Goal: Task Accomplishment & Management: Manage account settings

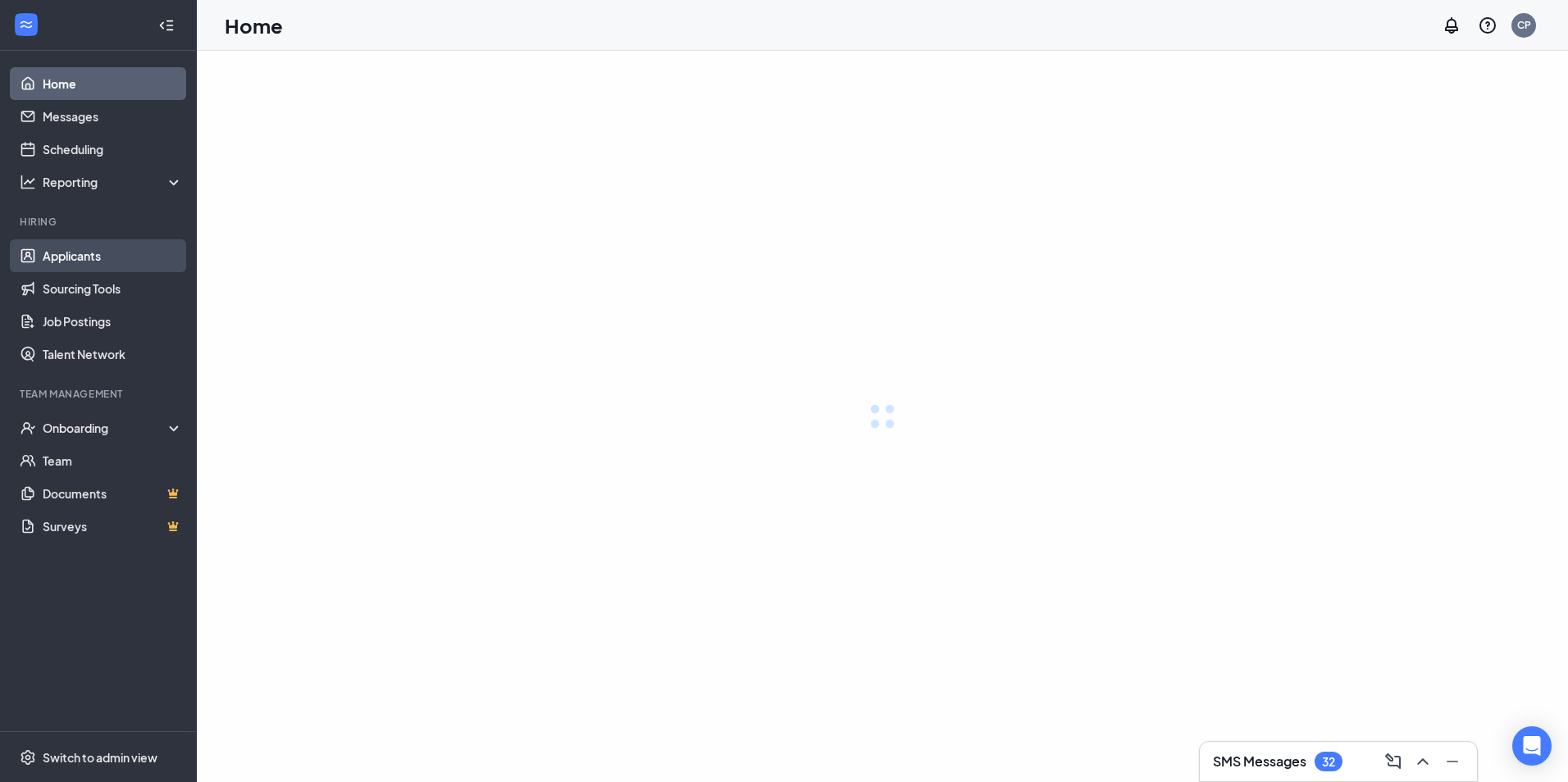
drag, startPoint x: 81, startPoint y: 252, endPoint x: 63, endPoint y: 262, distance: 20.6
click at [81, 252] on link "Applicants" at bounding box center [112, 255] width 141 height 32
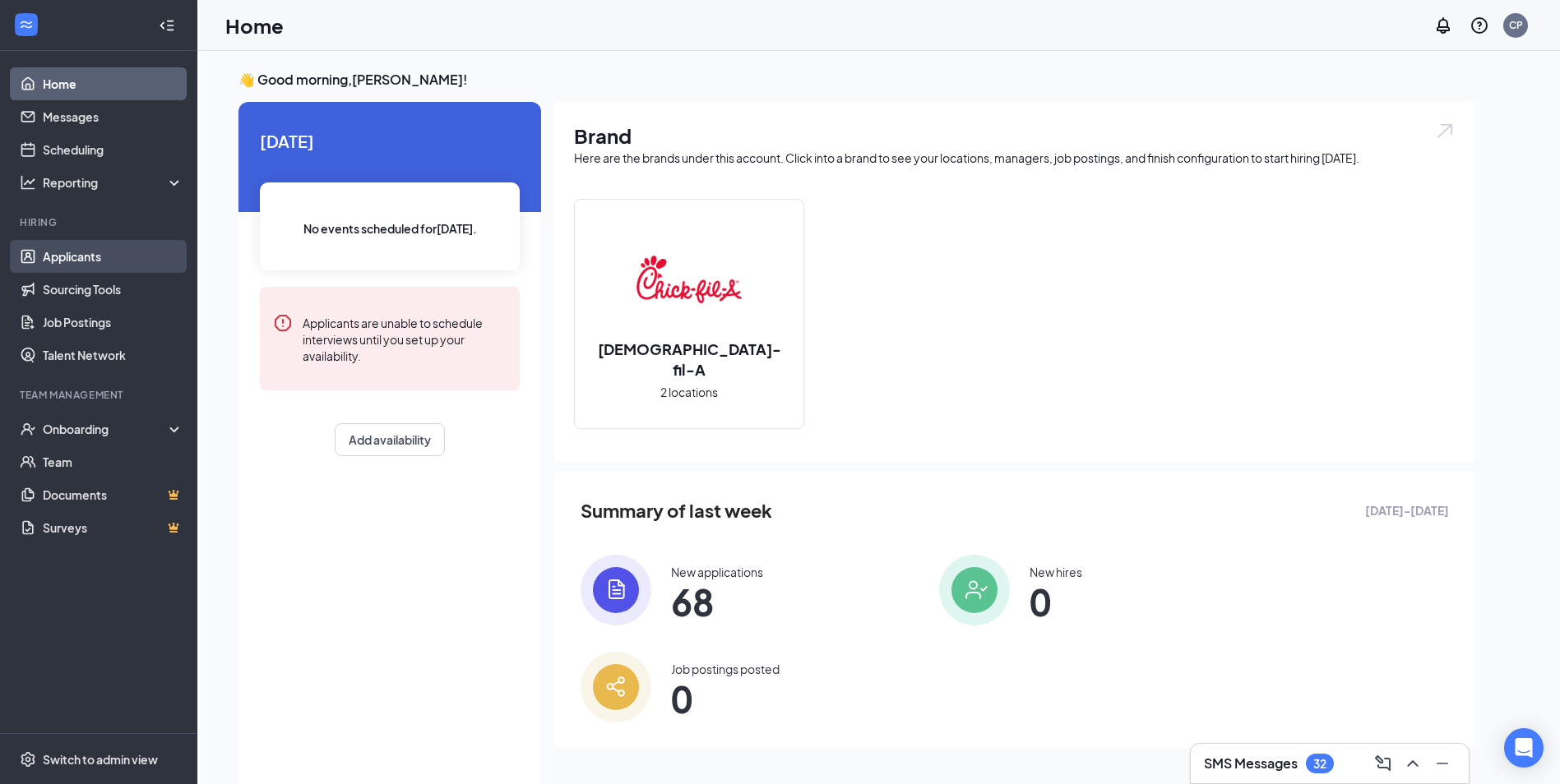
click at [69, 259] on link "Applicants" at bounding box center [112, 256] width 141 height 32
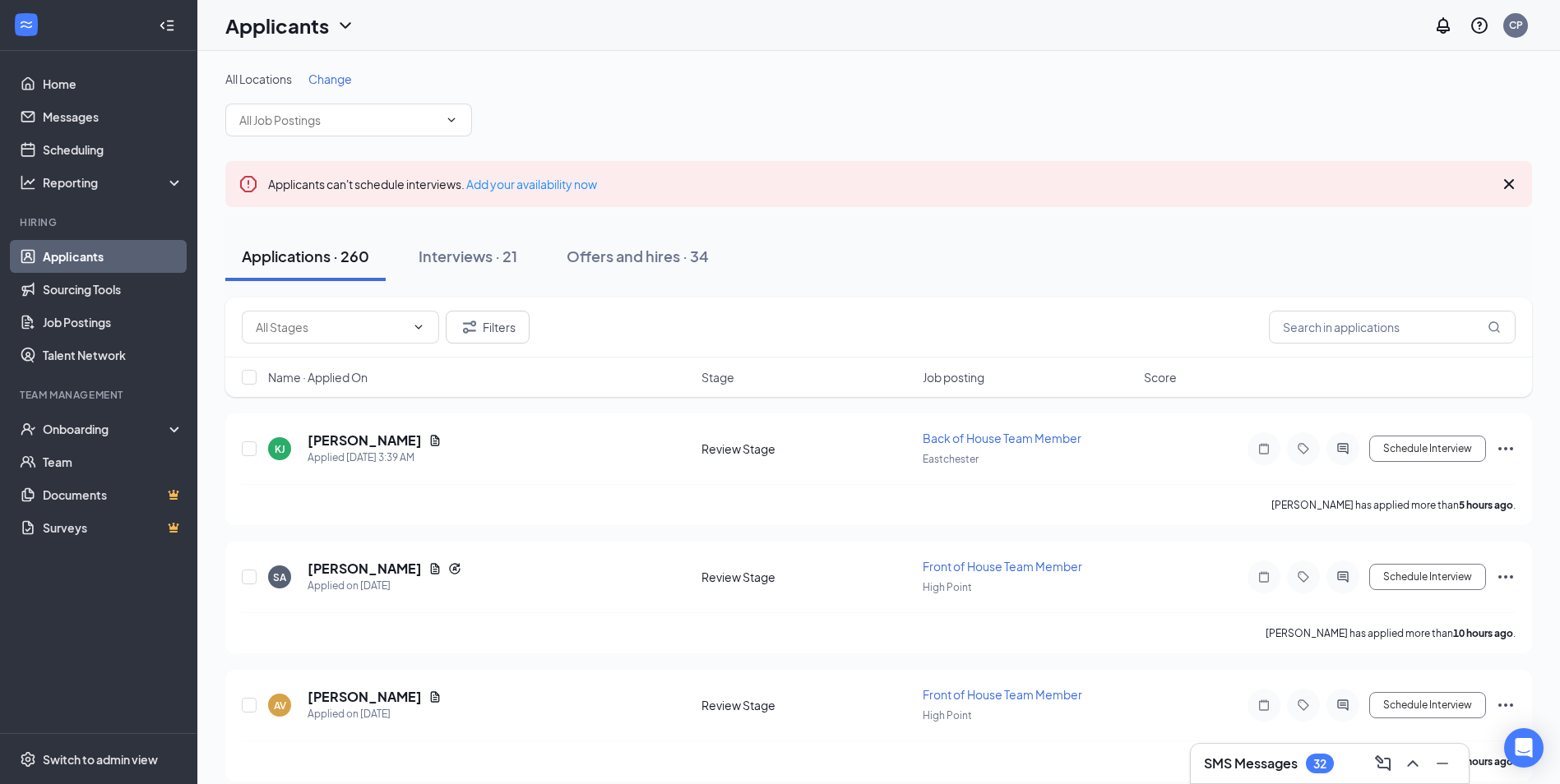
click at [352, 87] on div "Change" at bounding box center [330, 79] width 43 height 17
click at [338, 82] on span "Change" at bounding box center [330, 79] width 43 height 15
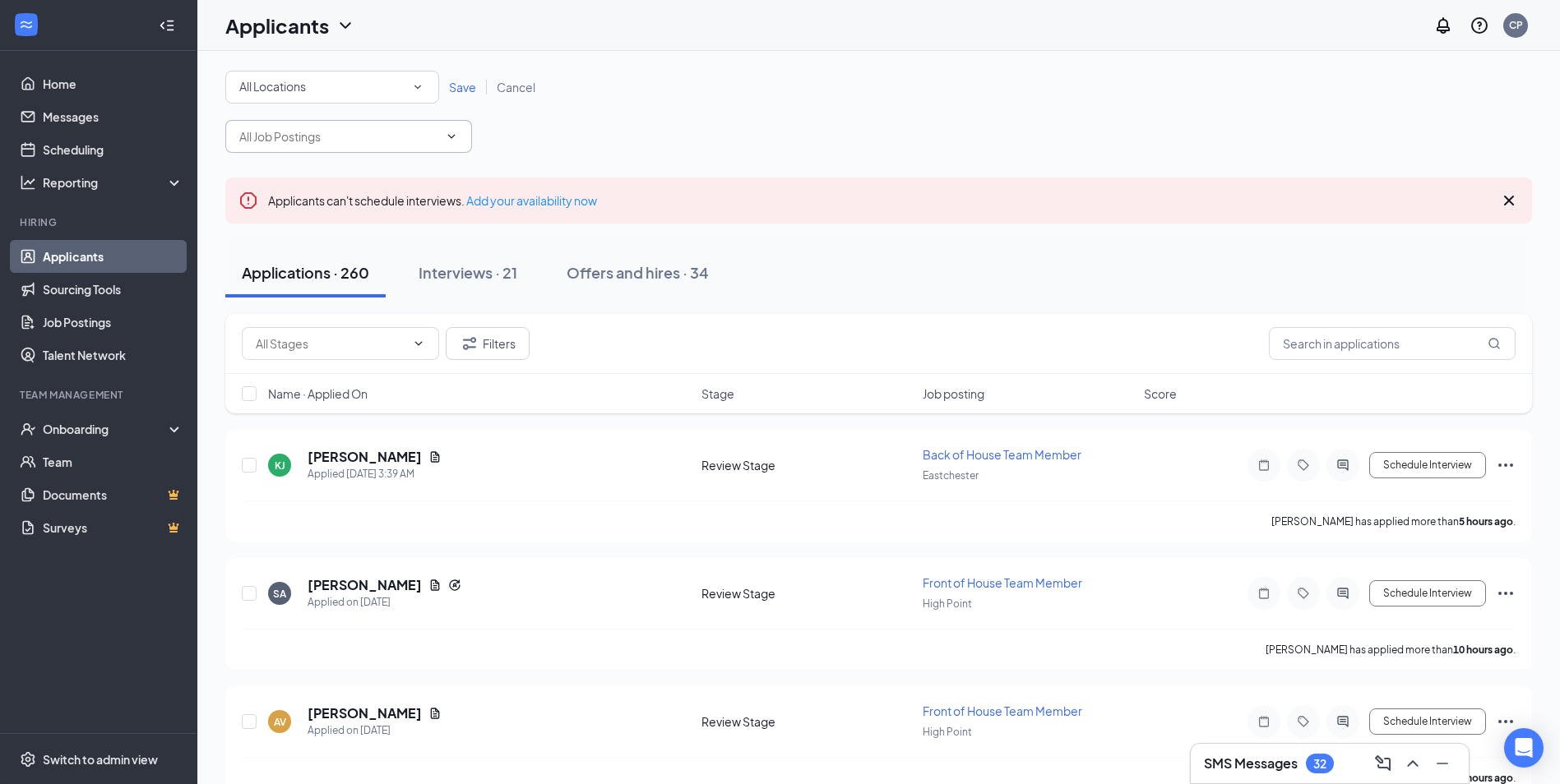
click at [345, 129] on span at bounding box center [348, 136] width 247 height 32
click at [348, 73] on div "All Locations All Locations" at bounding box center [332, 87] width 214 height 32
click at [280, 172] on span "Eastchester" at bounding box center [271, 172] width 66 height 15
click at [450, 87] on span "Save" at bounding box center [462, 87] width 28 height 15
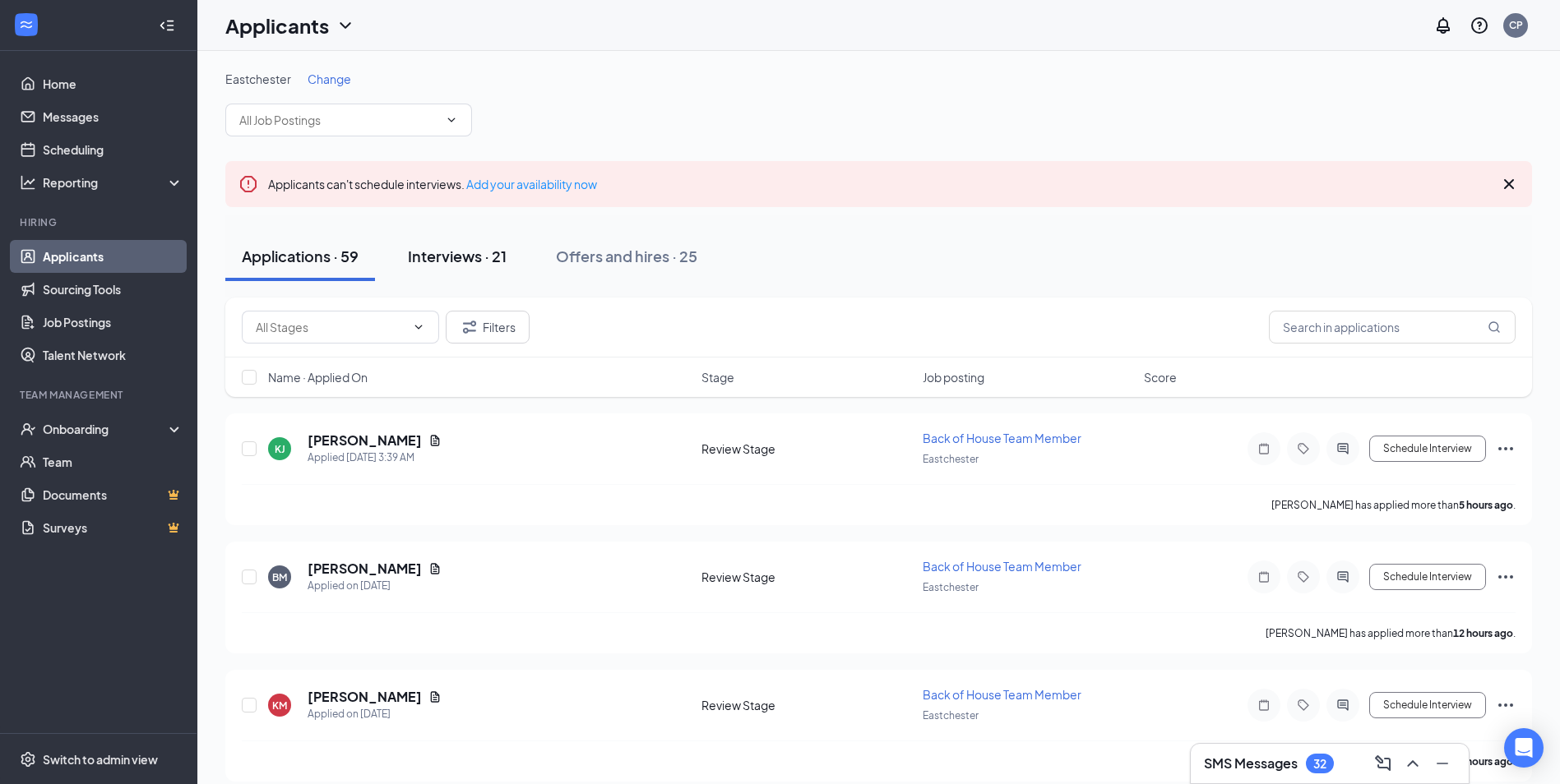
click at [482, 252] on div "Interviews · 21" at bounding box center [457, 256] width 98 height 21
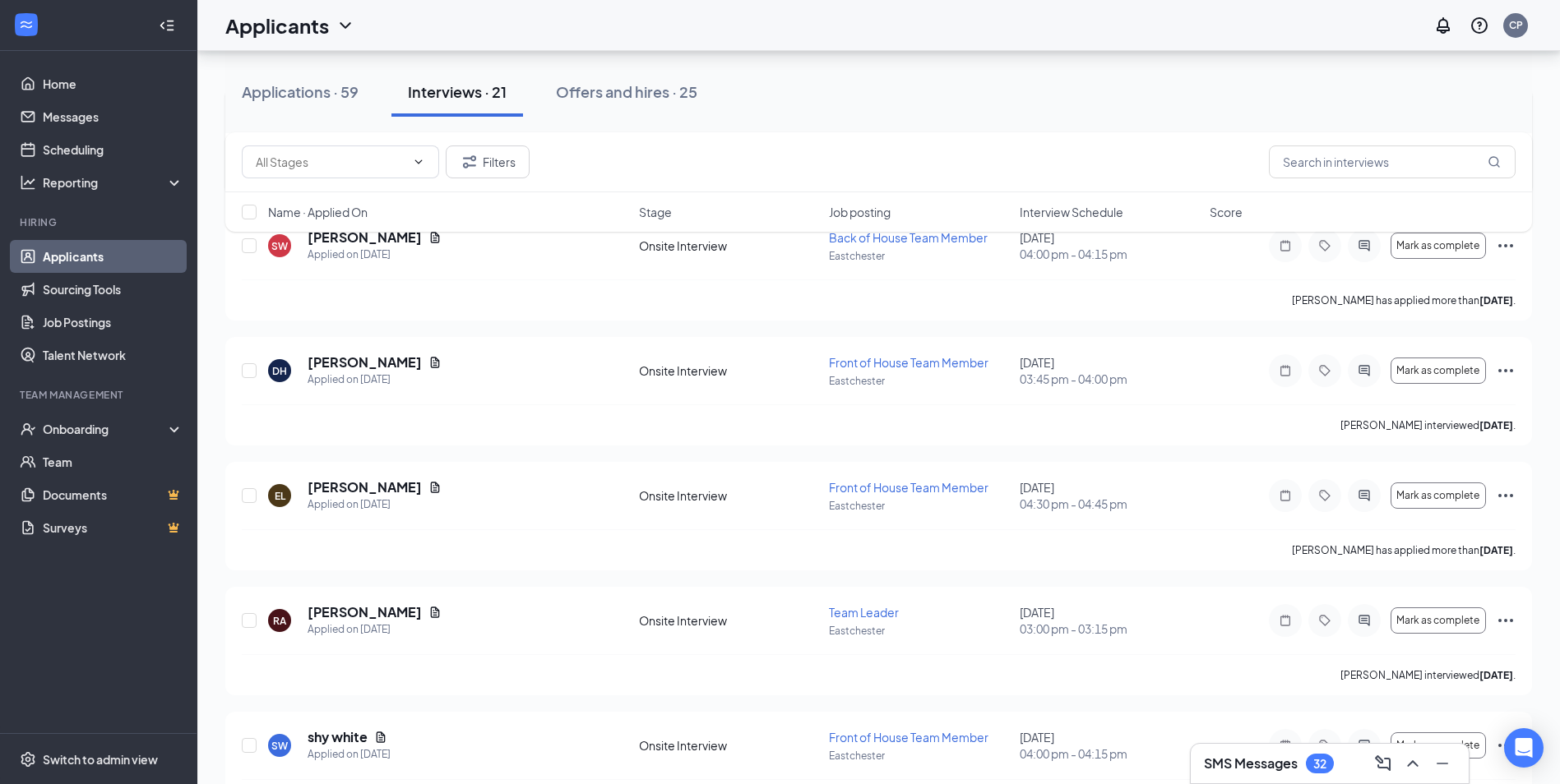
scroll to position [493, 0]
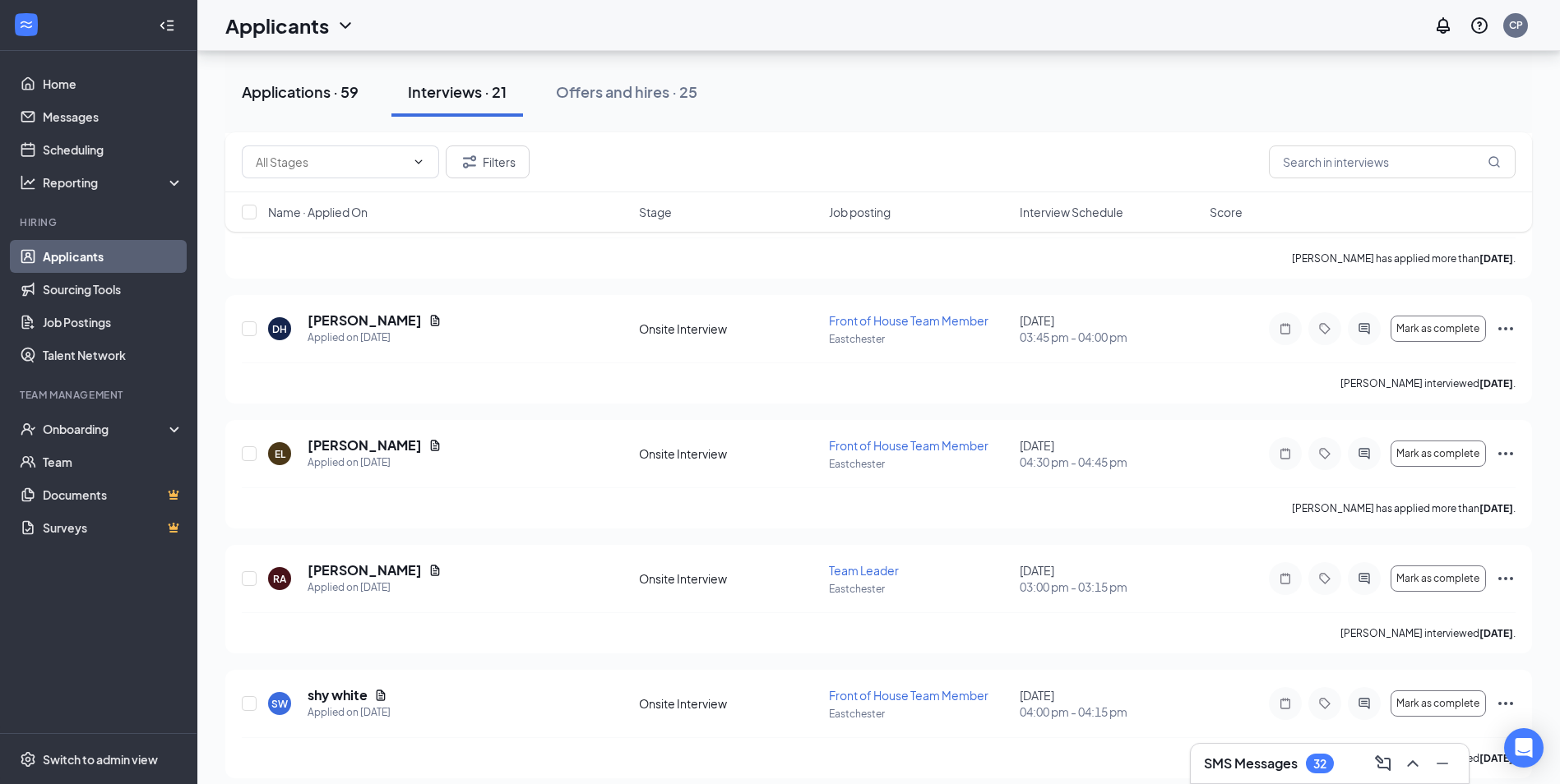
click at [318, 96] on div "Applications · 59" at bounding box center [300, 92] width 117 height 21
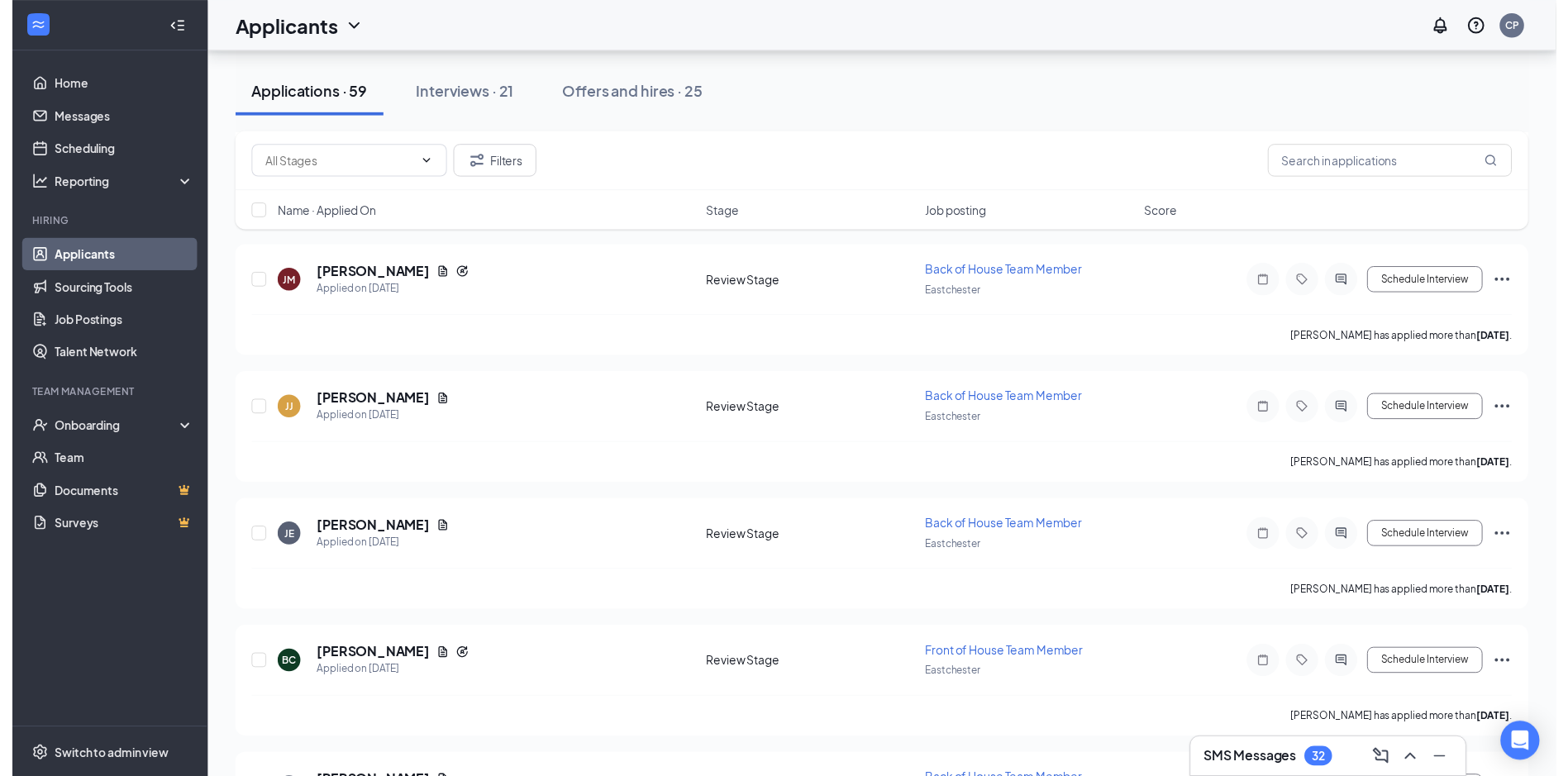
scroll to position [1323, 0]
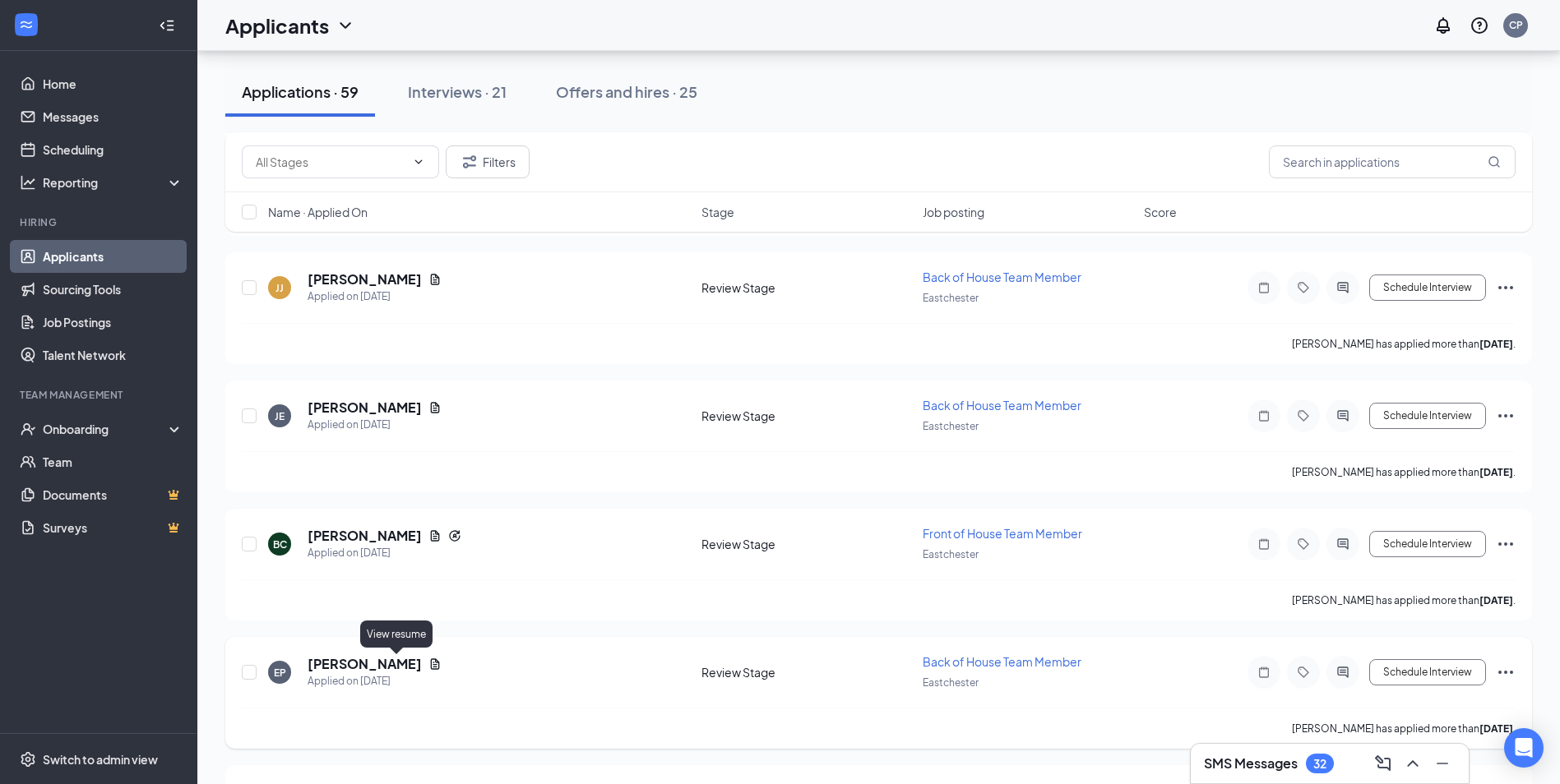
click at [431, 665] on icon "Document" at bounding box center [435, 663] width 9 height 11
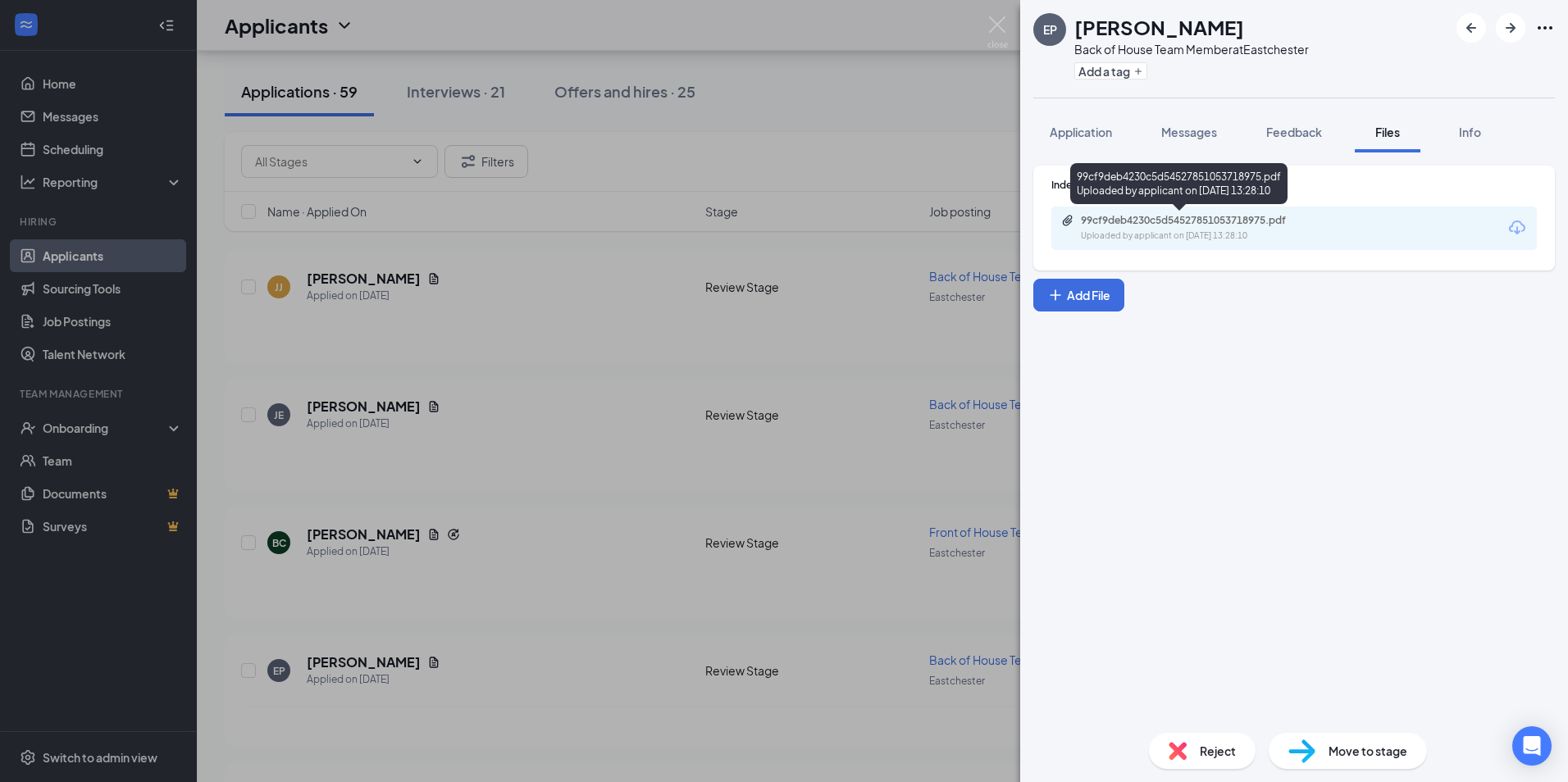
click at [1140, 222] on div "99cf9deb4230c5d54527851053718975.pdf" at bounding box center [1196, 221] width 229 height 13
click at [607, 551] on div "EP [PERSON_NAME] Back of House Team Member at [GEOGRAPHIC_DATA] Add a tag Appli…" at bounding box center [784, 391] width 1568 height 782
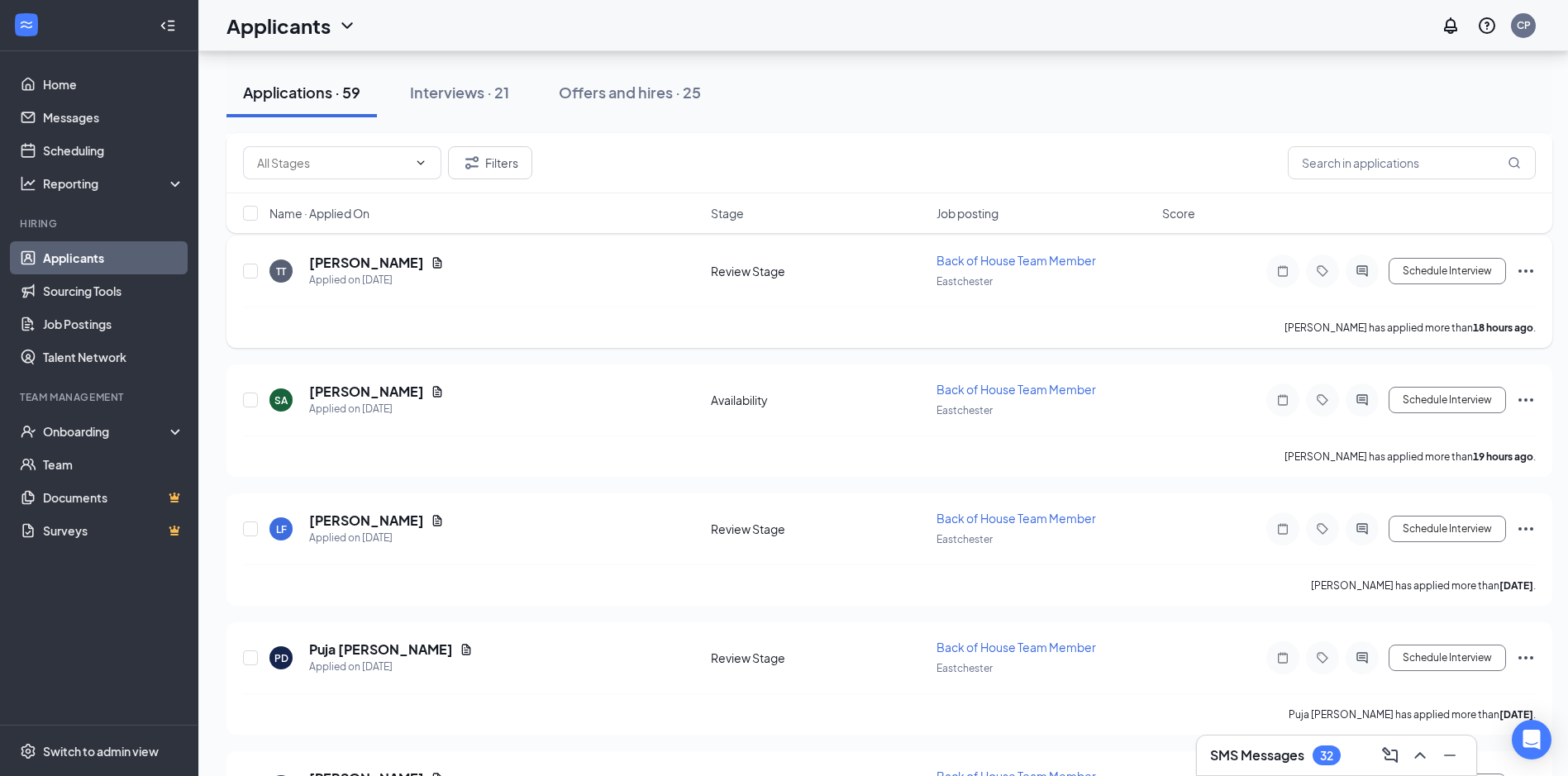
scroll to position [413, 0]
